Goal: Check status: Check status

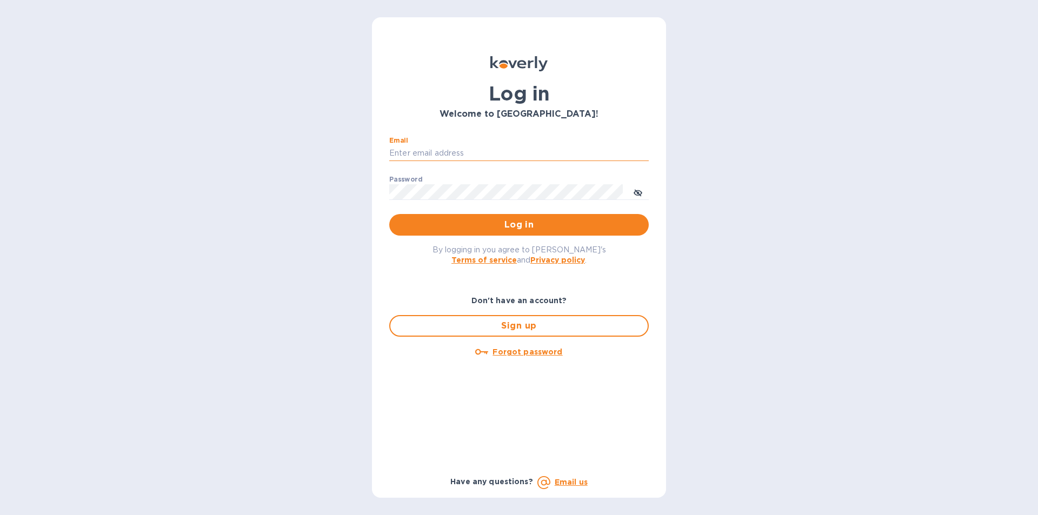
click at [447, 154] on input "Email" at bounding box center [518, 153] width 259 height 16
type input "lilianai@vianderfoods.com"
click at [538, 222] on span "Log in" at bounding box center [519, 224] width 242 height 13
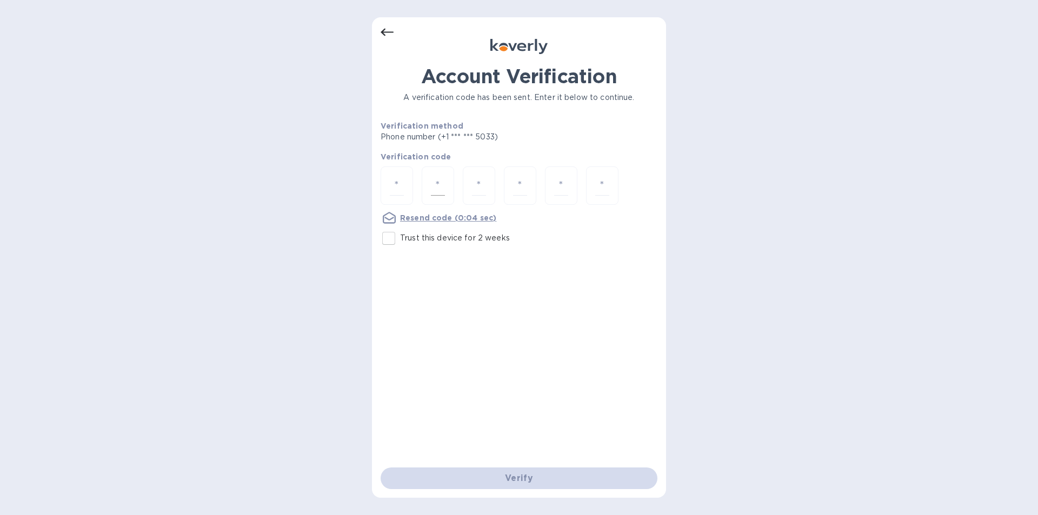
click at [422, 186] on div at bounding box center [438, 185] width 32 height 38
type input "7"
type input "5"
type input "3"
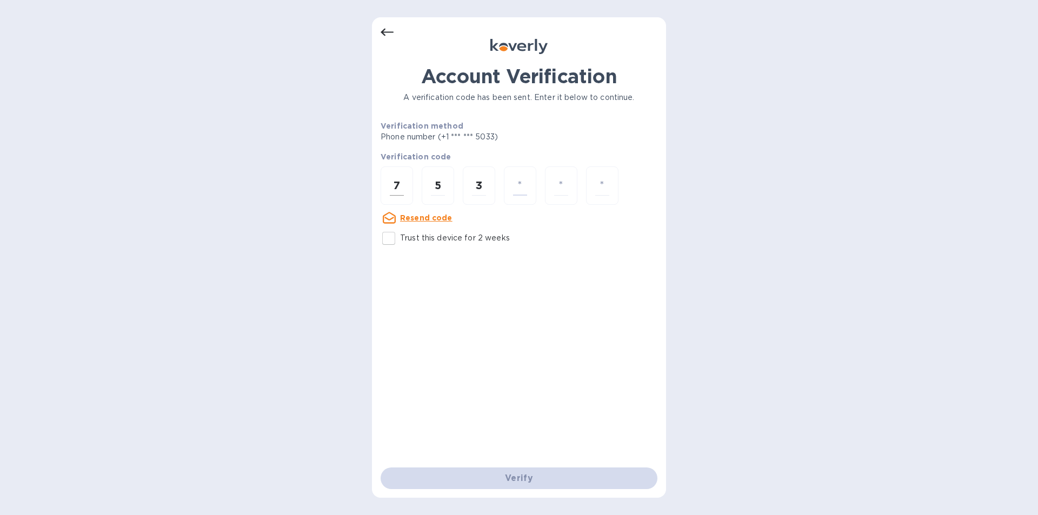
type input "2"
type input "9"
type input "6"
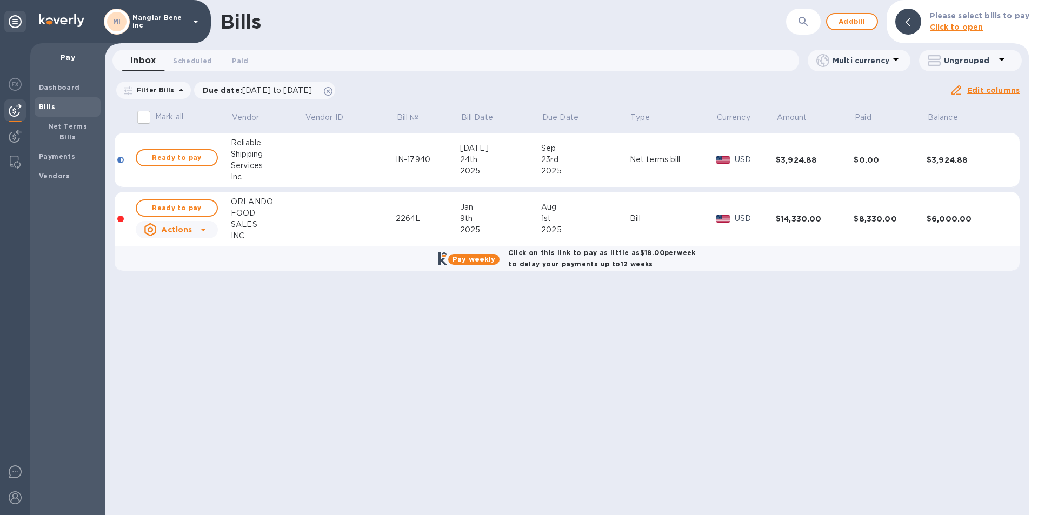
click at [197, 19] on icon at bounding box center [195, 21] width 13 height 13
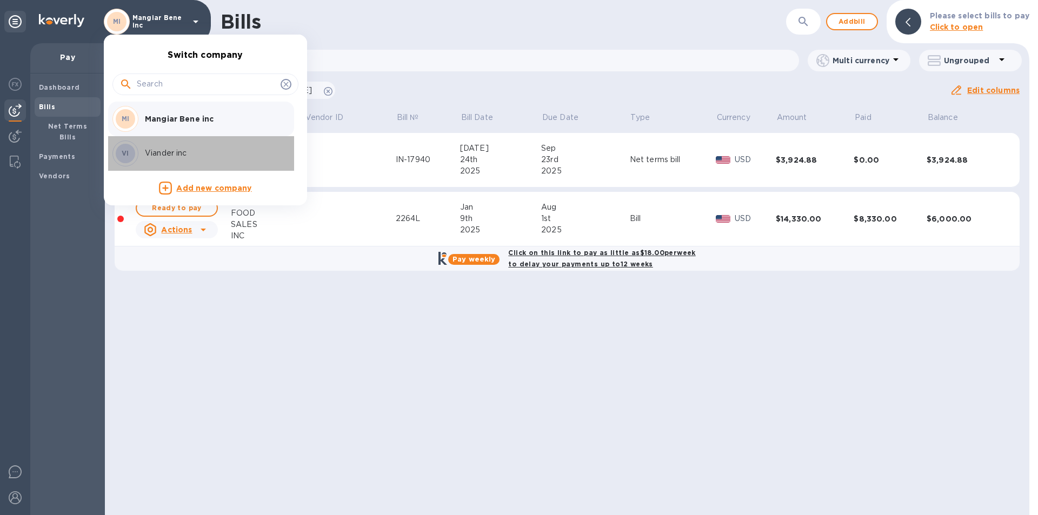
click at [167, 156] on p "Viander inc" at bounding box center [213, 153] width 136 height 11
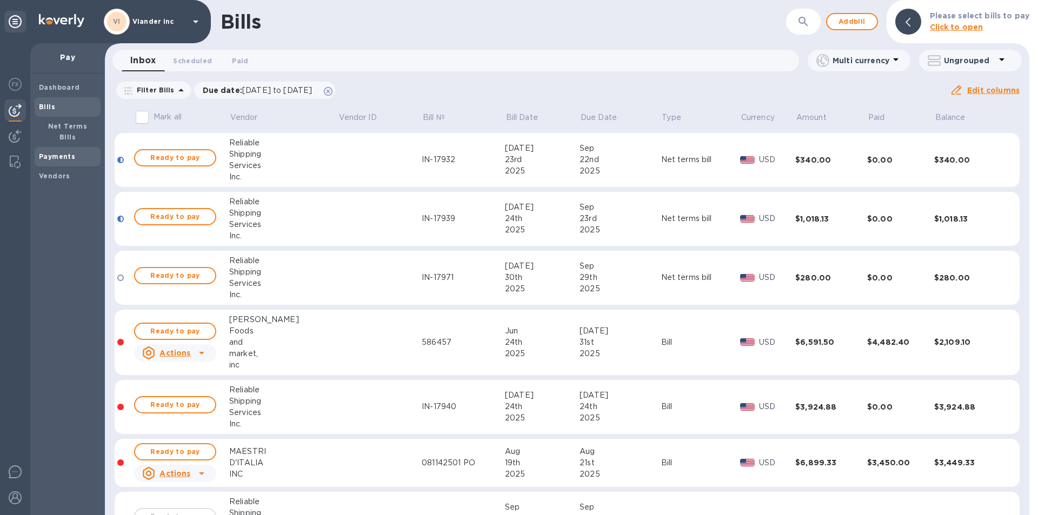
click at [71, 152] on b "Payments" at bounding box center [57, 156] width 36 height 8
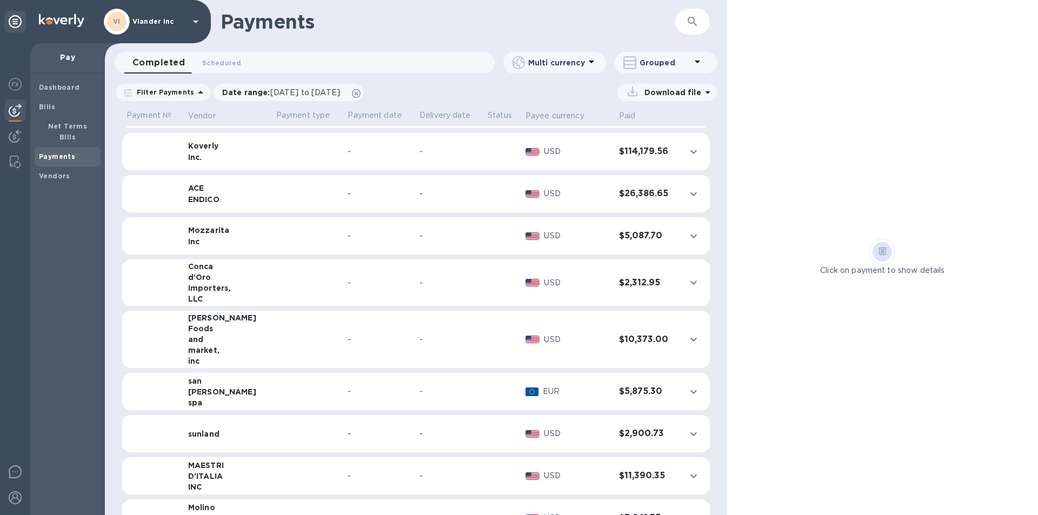
scroll to position [67, 0]
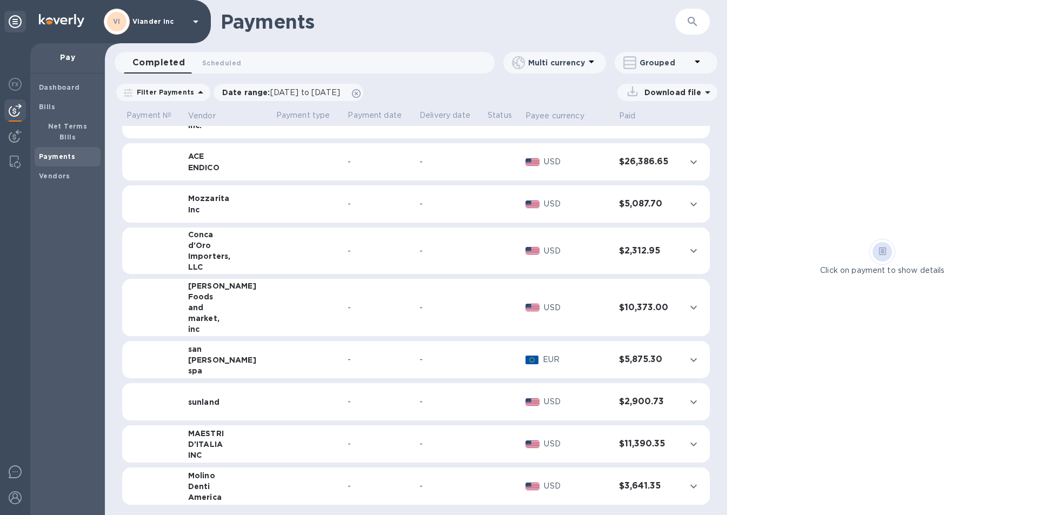
click at [272, 402] on td at bounding box center [308, 402] width 72 height 38
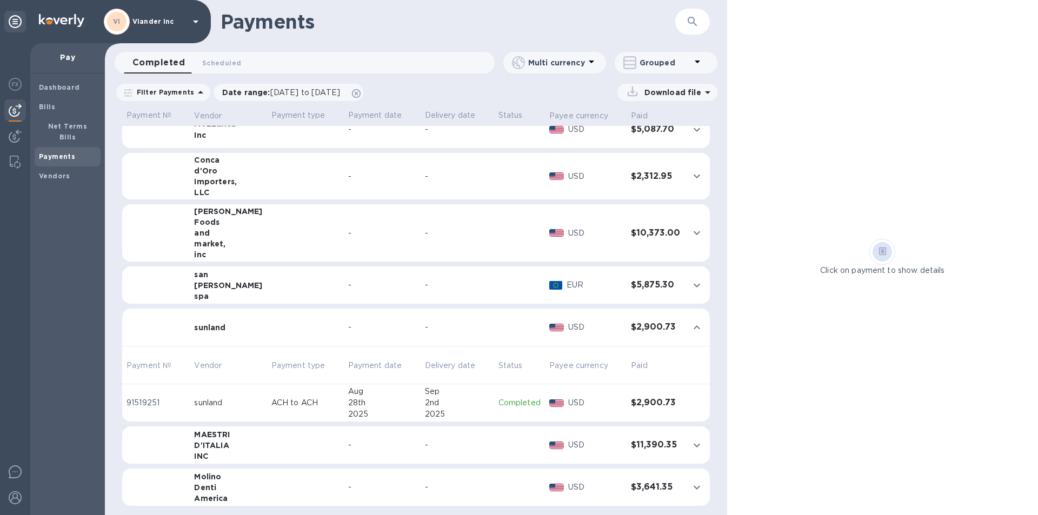
scroll to position [143, 0]
click at [503, 399] on p "Completed" at bounding box center [519, 401] width 42 height 11
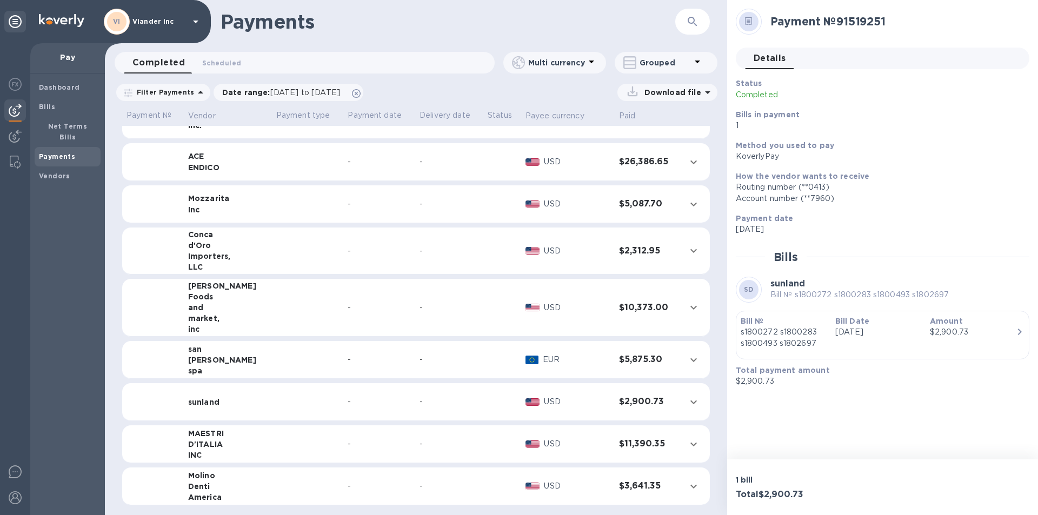
scroll to position [67, 0]
click at [842, 424] on div "Payment № 91519251 Details 0 Status Completed Bills in payment 1 Method you use…" at bounding box center [882, 229] width 311 height 459
click at [690, 400] on icon "expand row" at bounding box center [693, 402] width 6 height 4
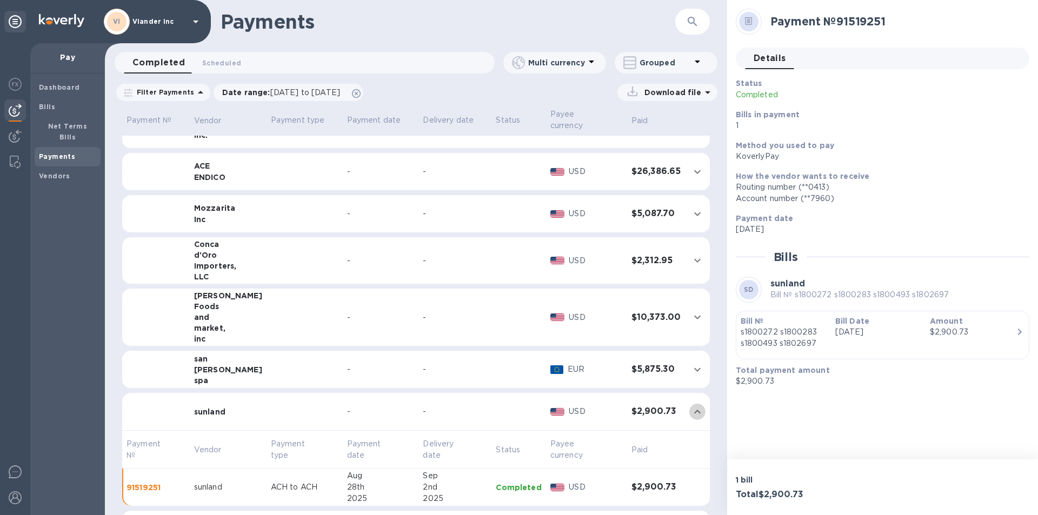
click at [691, 405] on icon "expand row" at bounding box center [697, 411] width 13 height 13
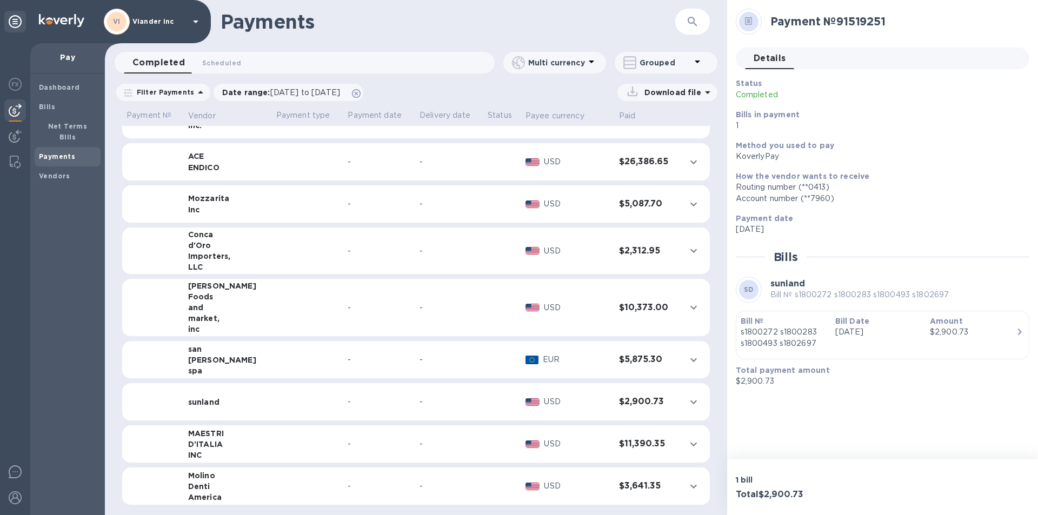
click at [970, 279] on div "SD sunland Bill № s1800272 s1800283 s1800493 s1802697" at bounding box center [882, 290] width 293 height 26
click at [63, 152] on b "Payments" at bounding box center [57, 156] width 36 height 8
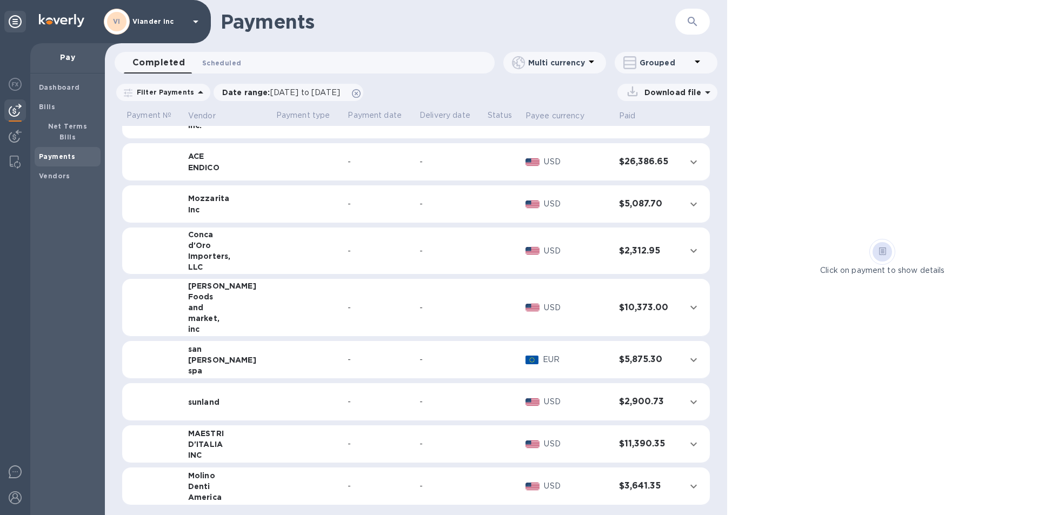
click at [220, 64] on span "Scheduled 0" at bounding box center [221, 62] width 39 height 11
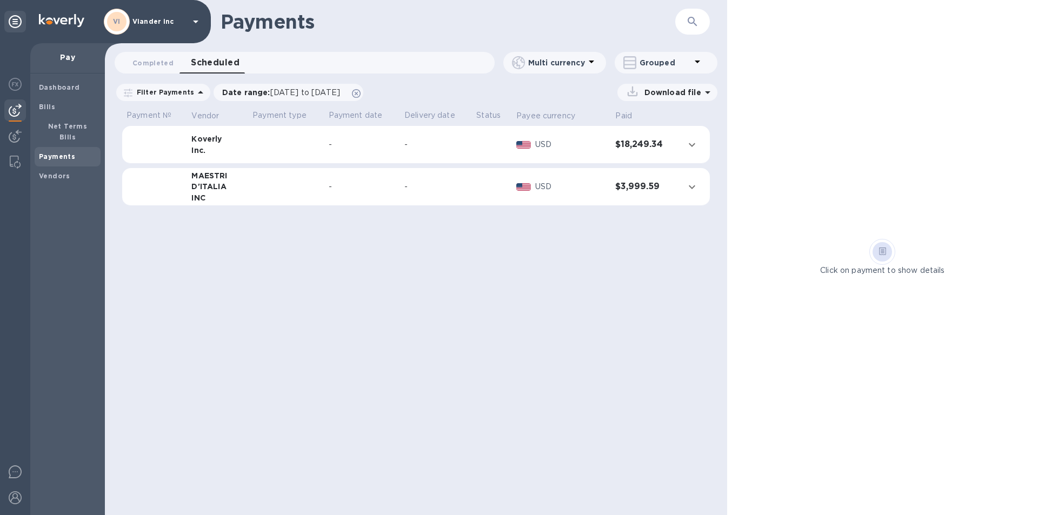
click at [252, 187] on td at bounding box center [286, 187] width 76 height 38
